Goal: Task Accomplishment & Management: Complete application form

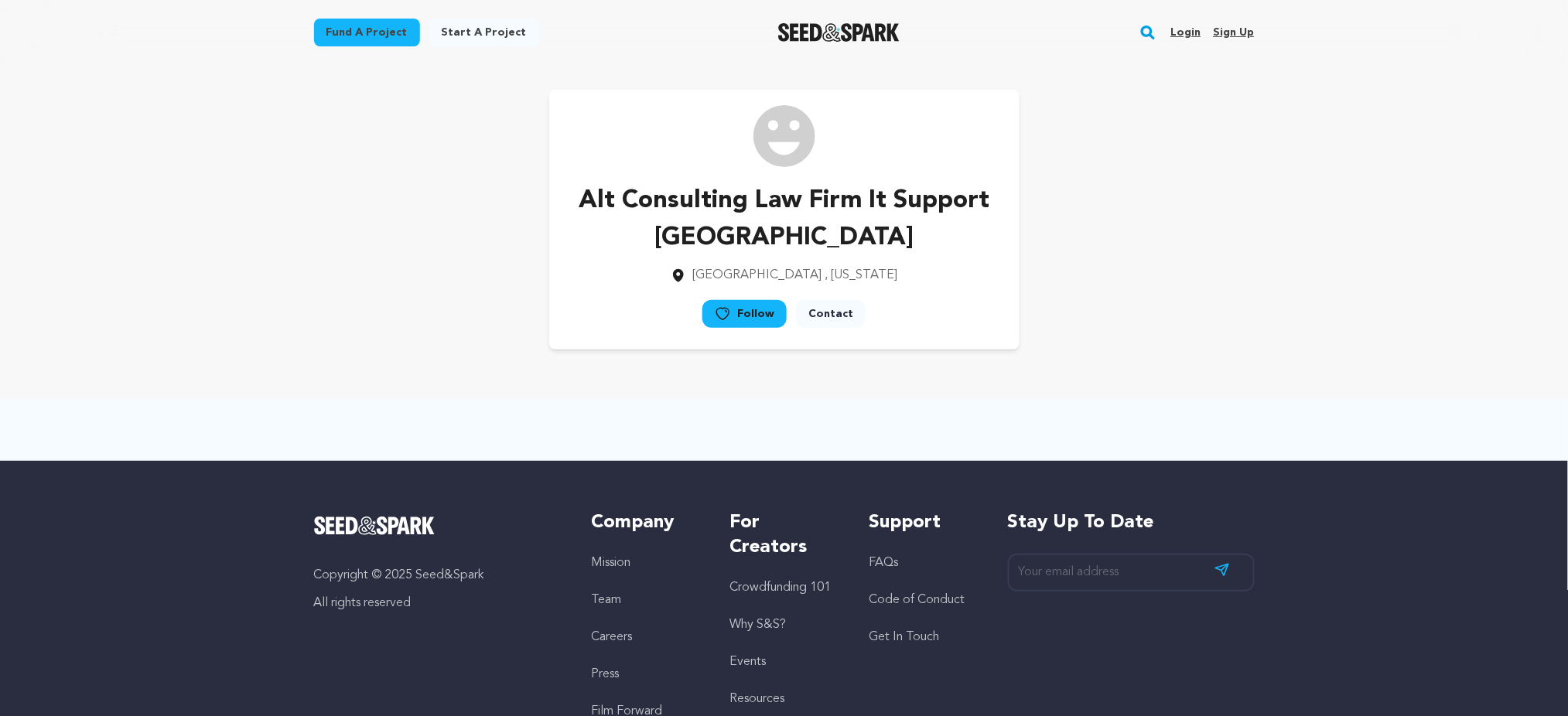
click at [1231, 32] on link "Sign up" at bounding box center [1233, 32] width 41 height 25
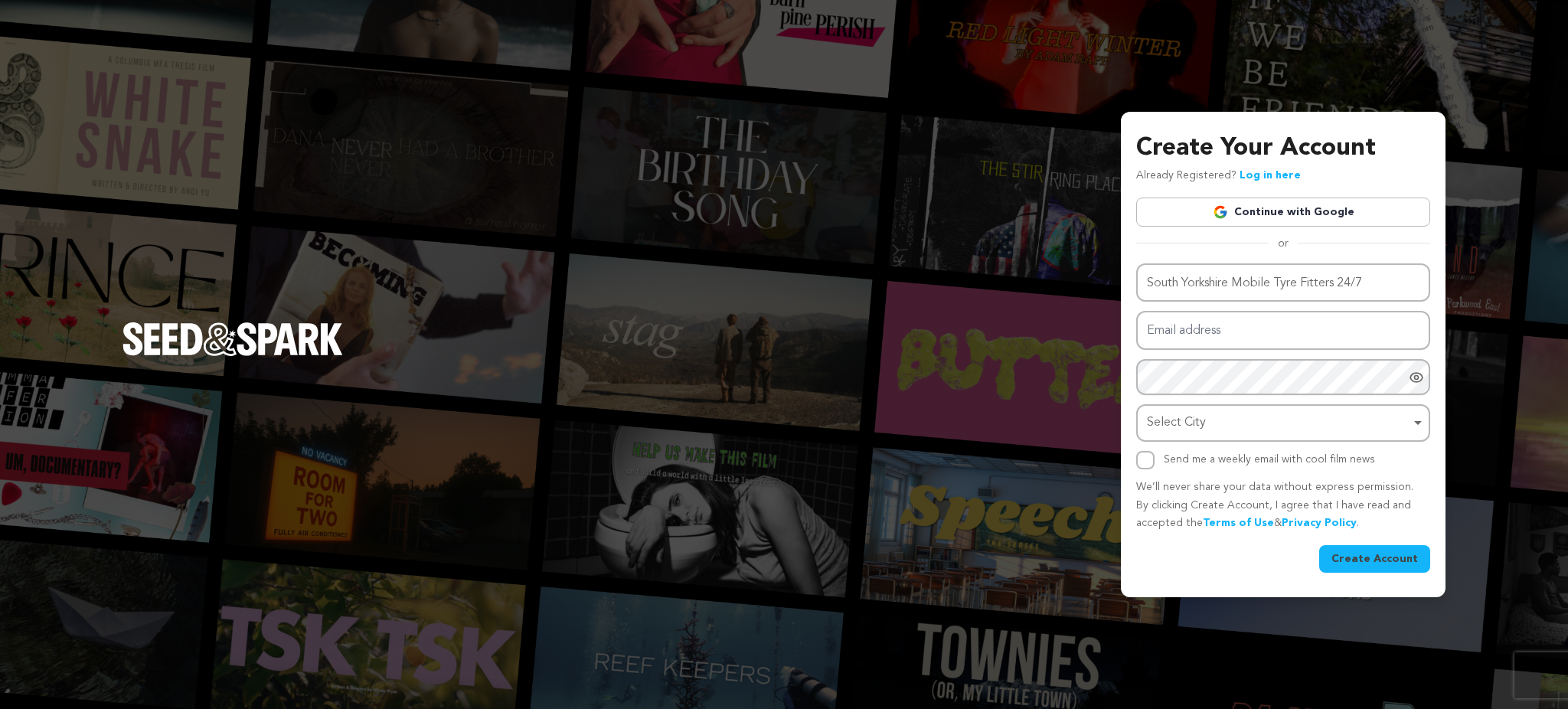
type input "South Yorkshire Mobile Tyre Fitters 24/7"
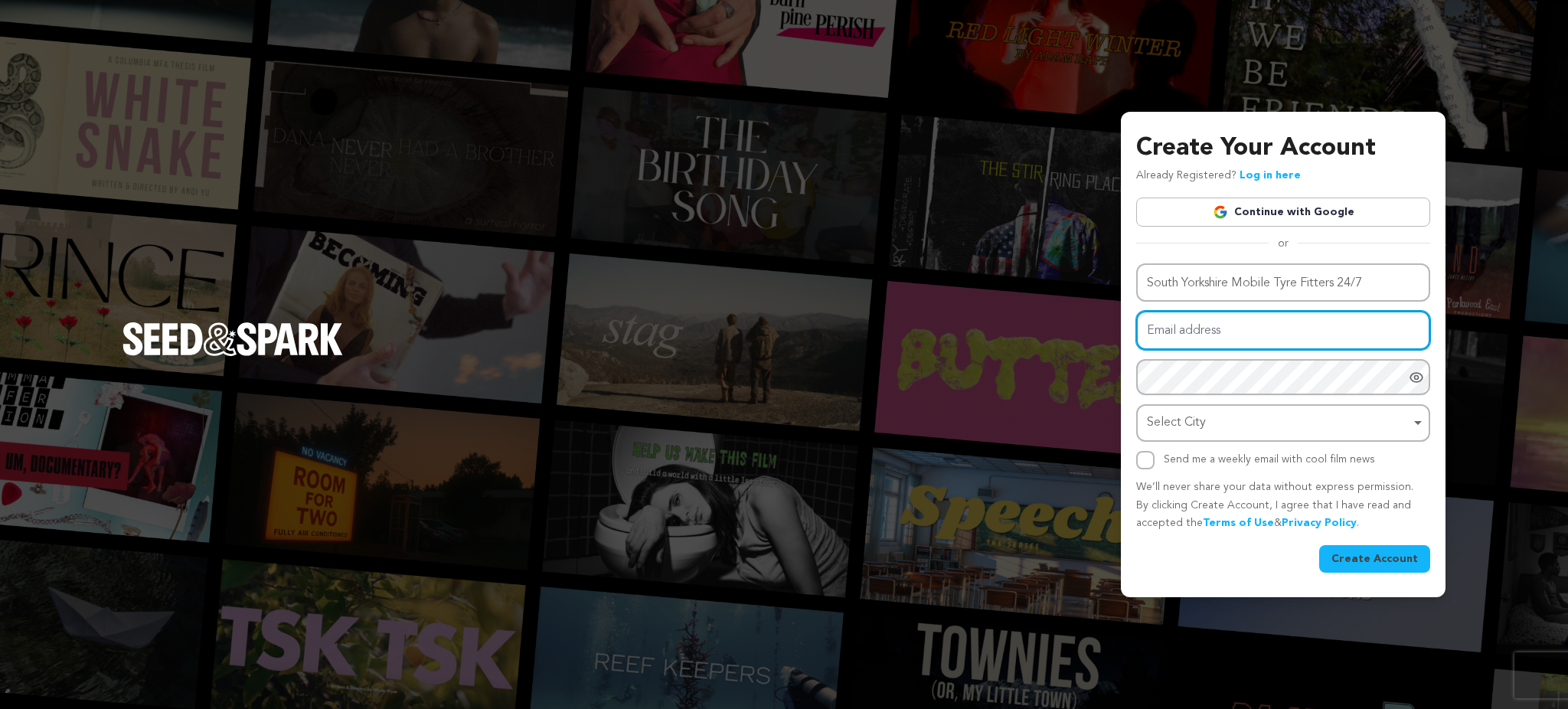
click at [1197, 342] on input "Email address" at bounding box center [1283, 330] width 294 height 39
paste input "[EMAIL_ADDRESS][DOMAIN_NAME]"
type input "[EMAIL_ADDRESS][DOMAIN_NAME]"
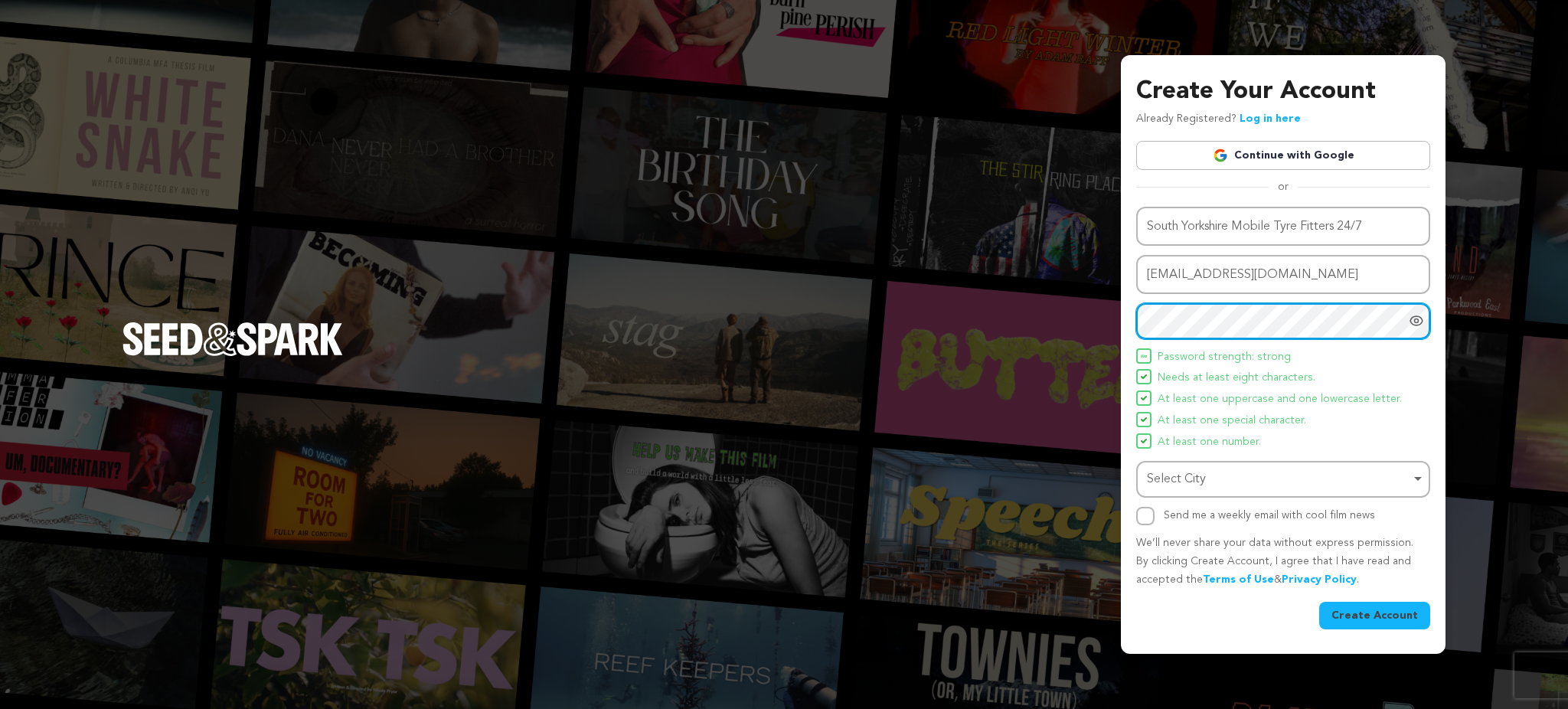
click at [1156, 479] on div "Select City Remove item" at bounding box center [1278, 480] width 264 height 23
drag, startPoint x: 1206, startPoint y: 451, endPoint x: 1179, endPoint y: 475, distance: 36.1
click at [1205, 451] on div "Name [GEOGRAPHIC_DATA] Mobile Tyre Fitters 24/7 Email address [EMAIL_ADDRESS][D…" at bounding box center [1283, 366] width 294 height 319
click at [1179, 475] on div "Select City Remove item" at bounding box center [1278, 480] width 264 height 23
paste input "Doncaster"
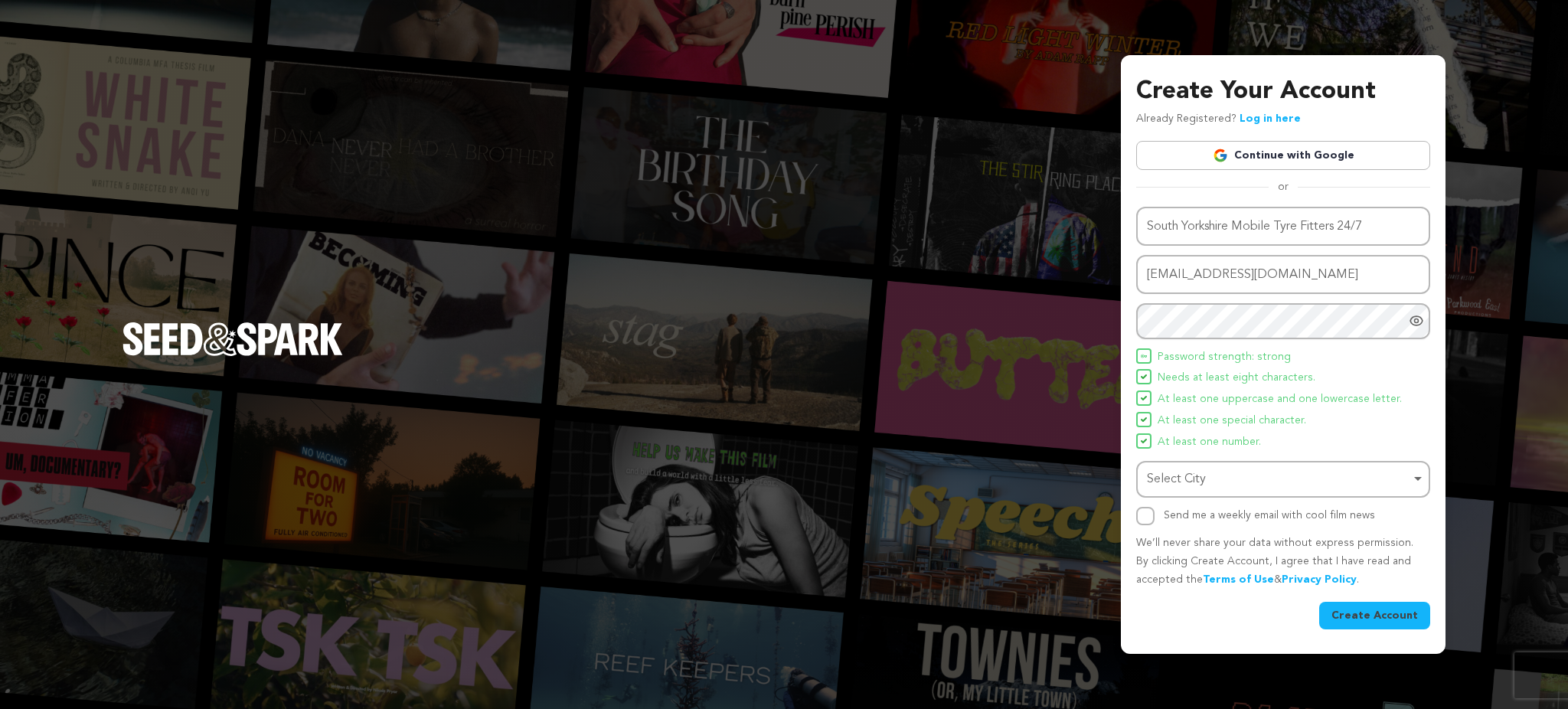
type input "Doncaster"
click at [1154, 519] on input "Send me a weekly email with cool film news" at bounding box center [1145, 516] width 18 height 18
checkbox input "true"
click at [1335, 619] on button "Create Account" at bounding box center [1374, 615] width 111 height 28
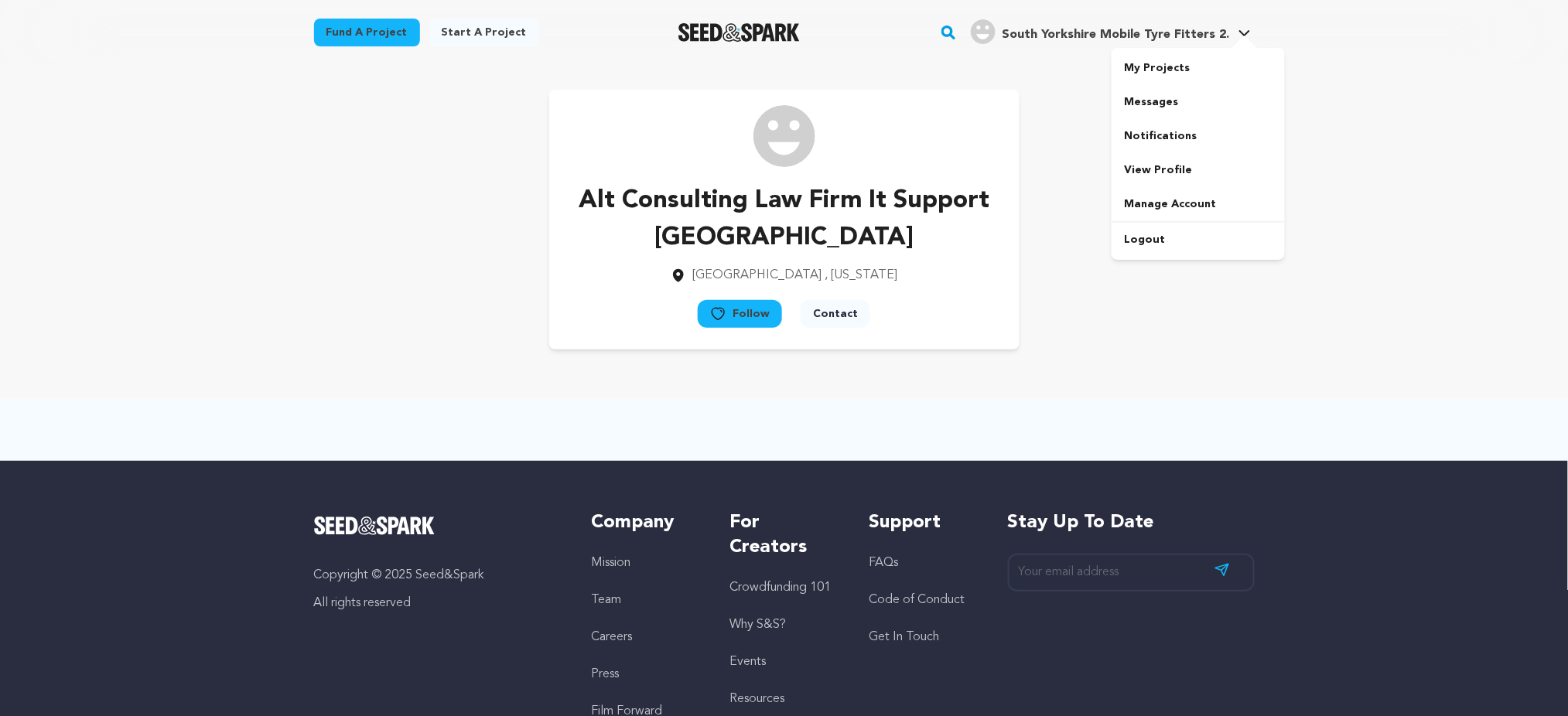
click at [1109, 42] on h4 "South Yorkshire Mobile Tyre Fitters 2." at bounding box center [1116, 35] width 228 height 19
